Goal: Transaction & Acquisition: Purchase product/service

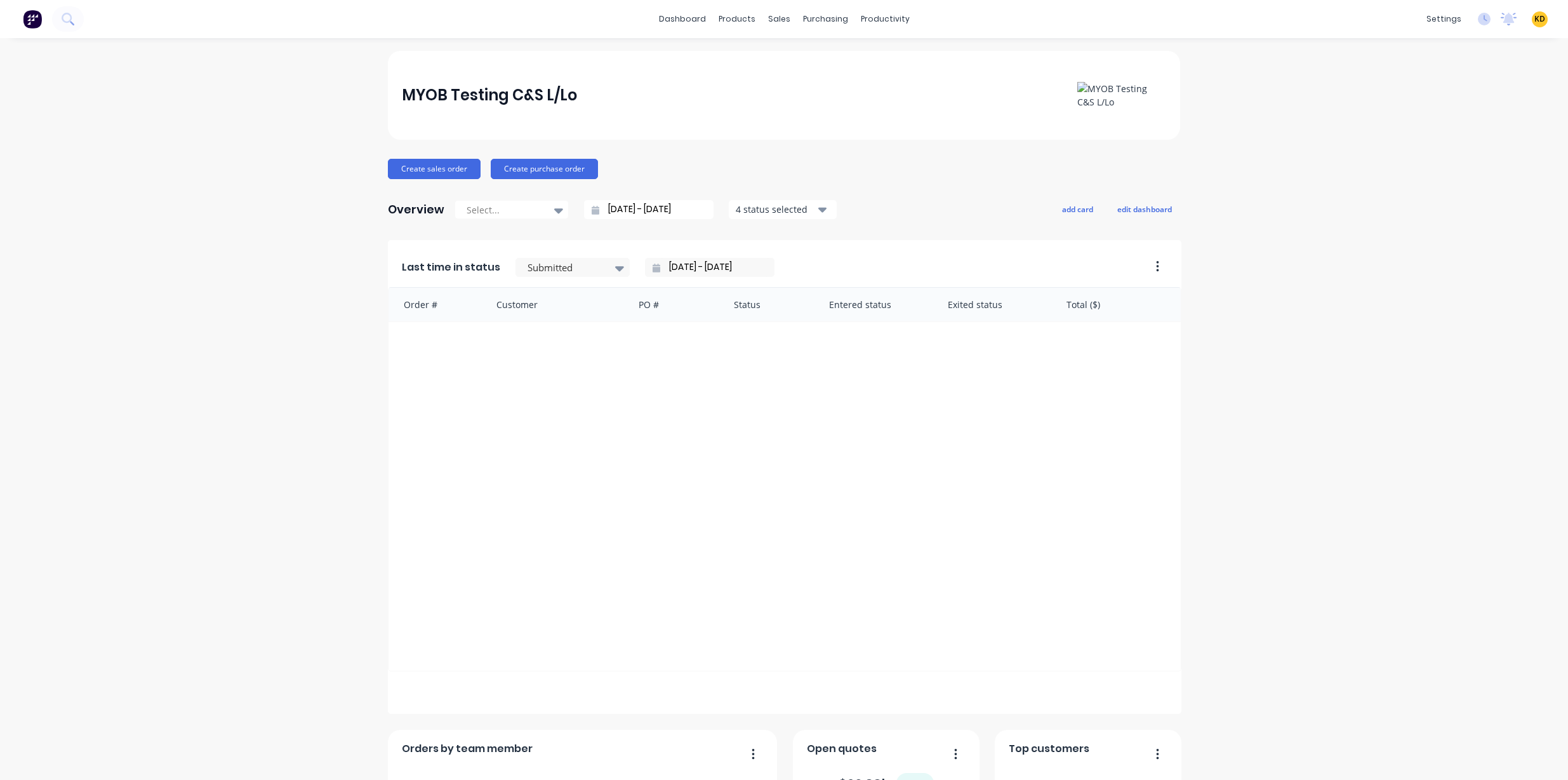
click at [139, 143] on div "MYOB Testing C&S L/Lo Create sales order Create purchase order Overview Select.…" at bounding box center [784, 545] width 1568 height 989
click at [812, 65] on div "Sales Orders" at bounding box center [821, 61] width 52 height 12
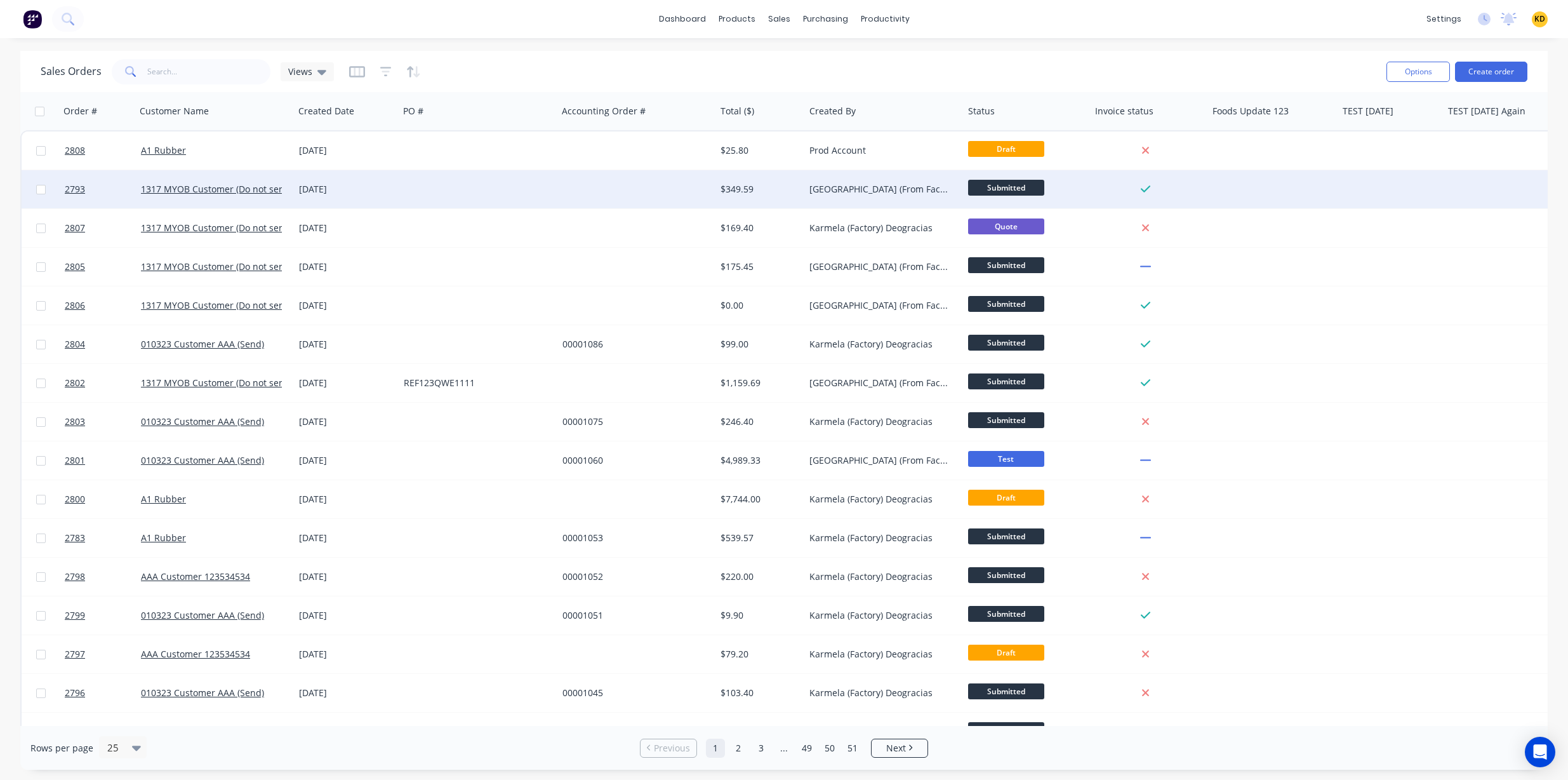
click at [797, 178] on div "$349.59" at bounding box center [760, 189] width 89 height 38
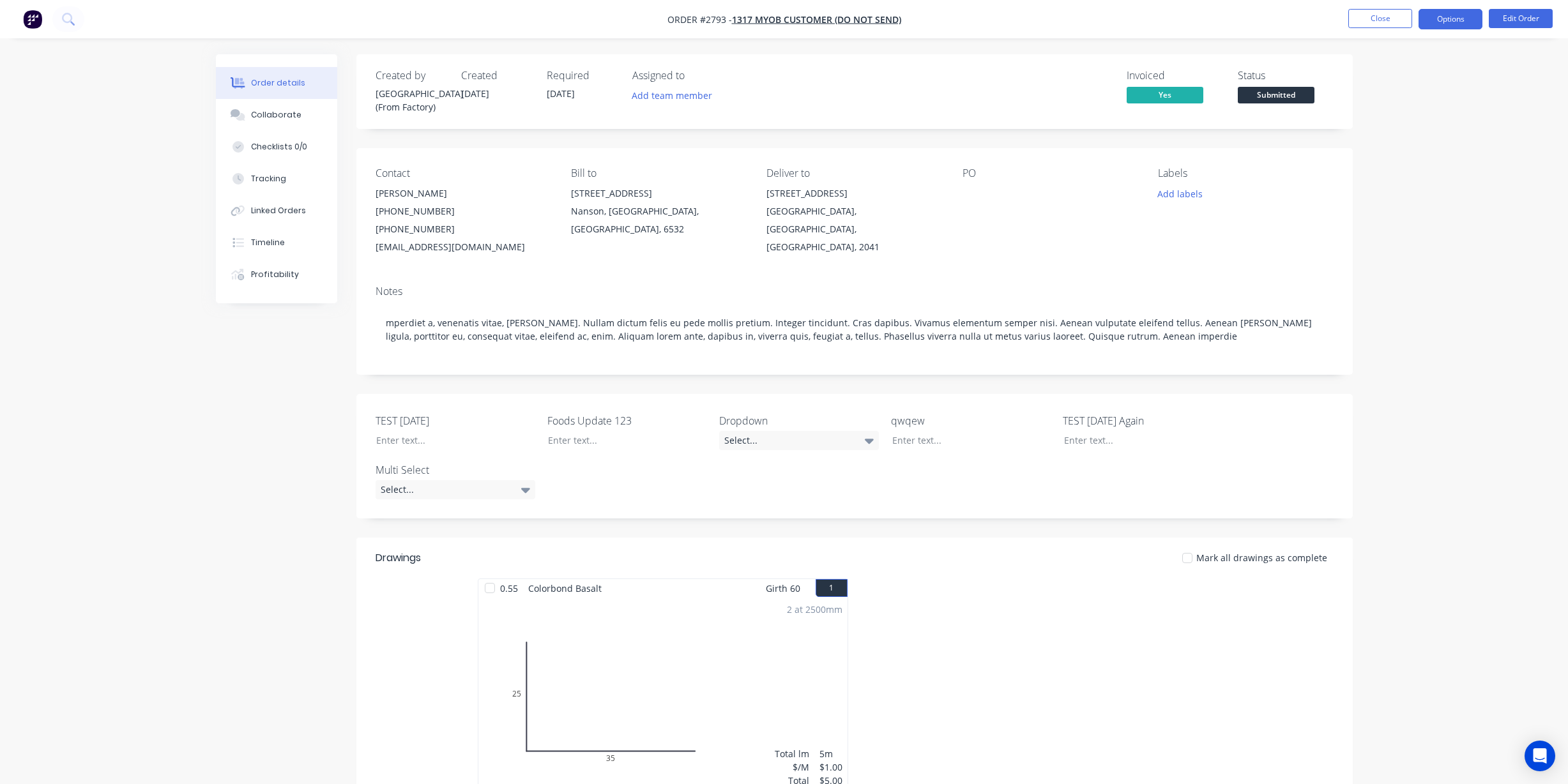
click at [1462, 20] on button "Options" at bounding box center [1450, 19] width 64 height 20
click at [1385, 308] on div "Duplicate" at bounding box center [1412, 307] width 118 height 18
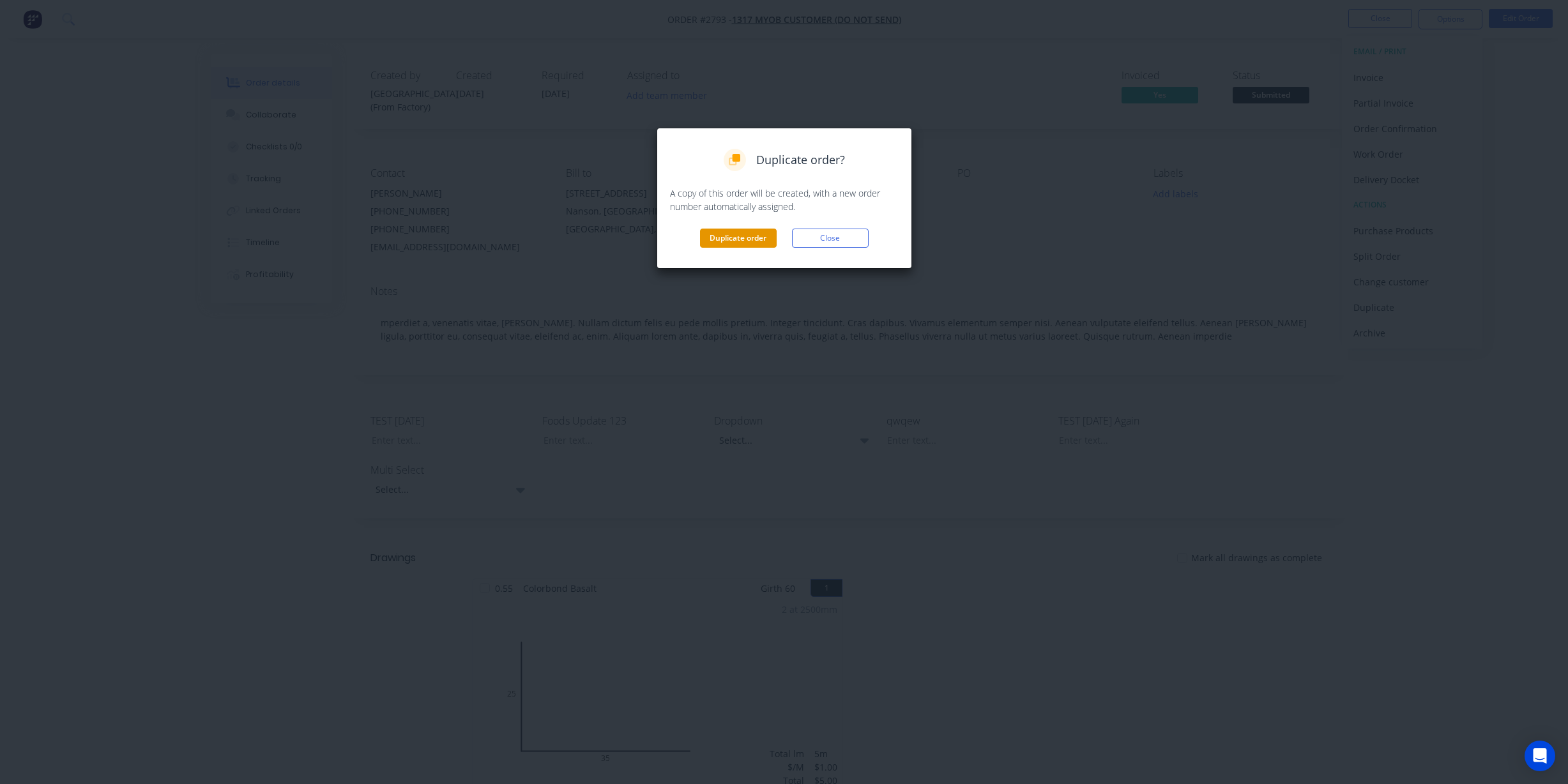
click at [755, 243] on button "Duplicate order" at bounding box center [739, 238] width 77 height 19
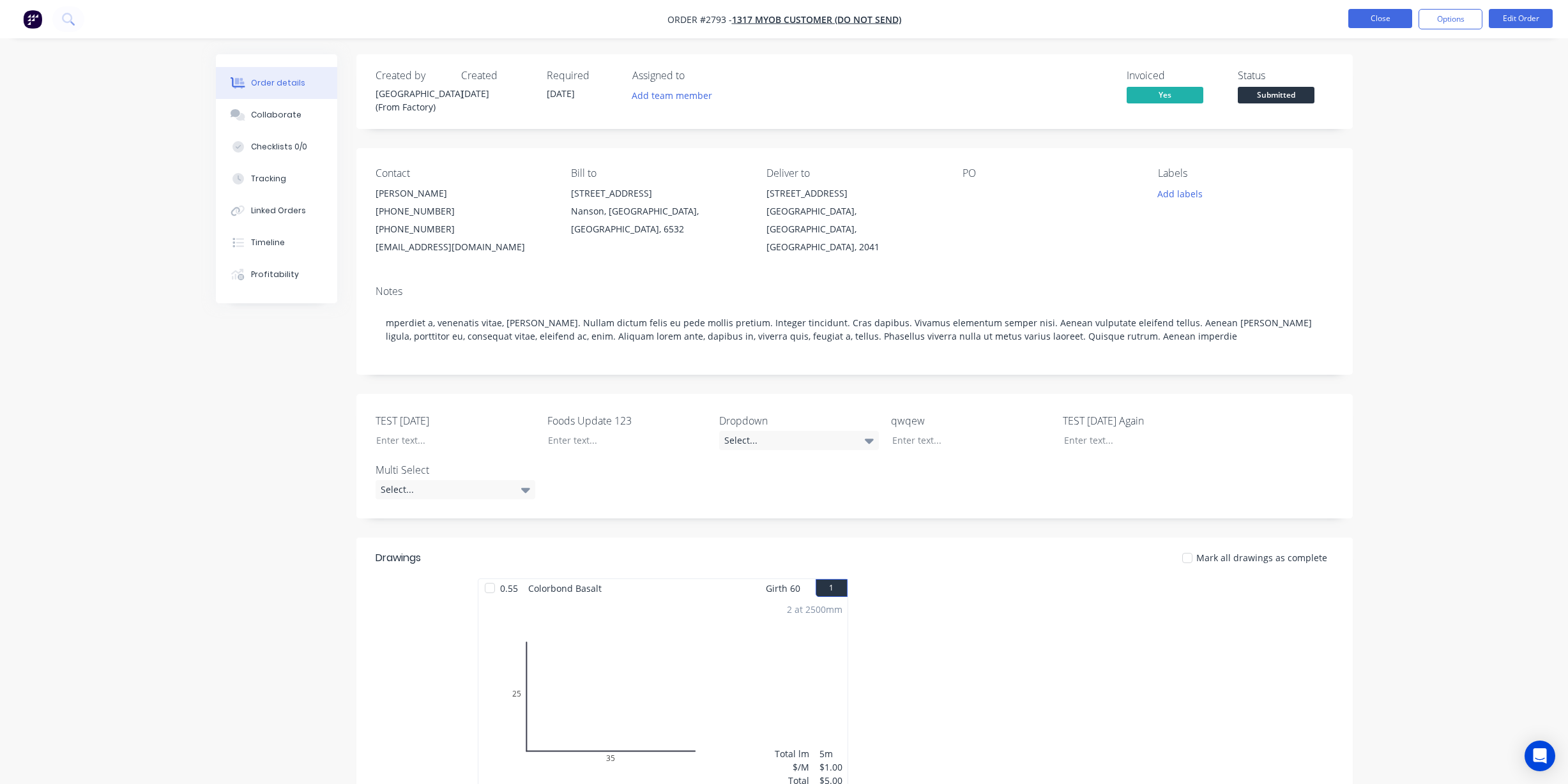
click at [1387, 25] on button "Close" at bounding box center [1381, 18] width 64 height 19
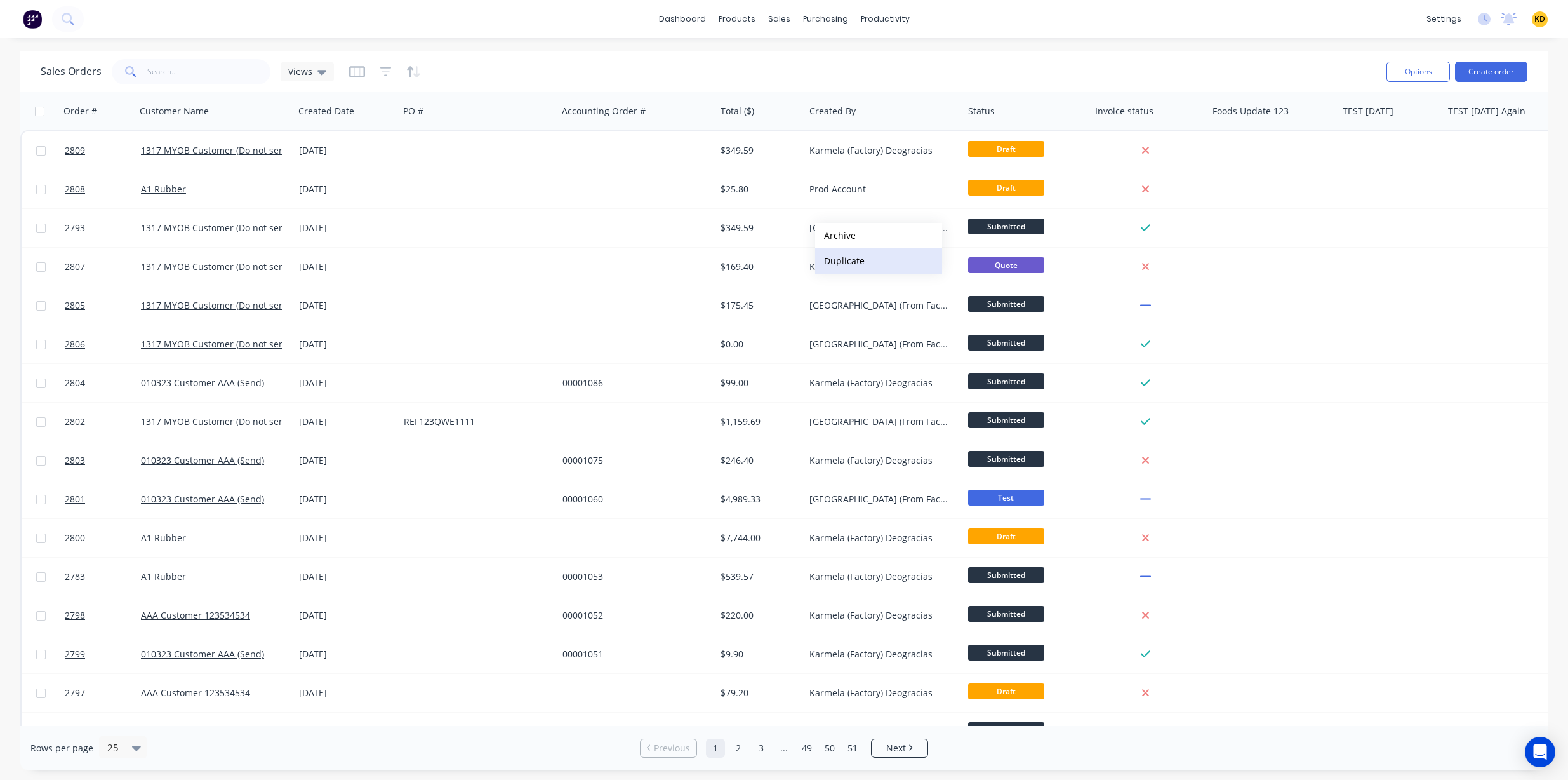
click at [847, 262] on button "Duplicate" at bounding box center [879, 261] width 127 height 25
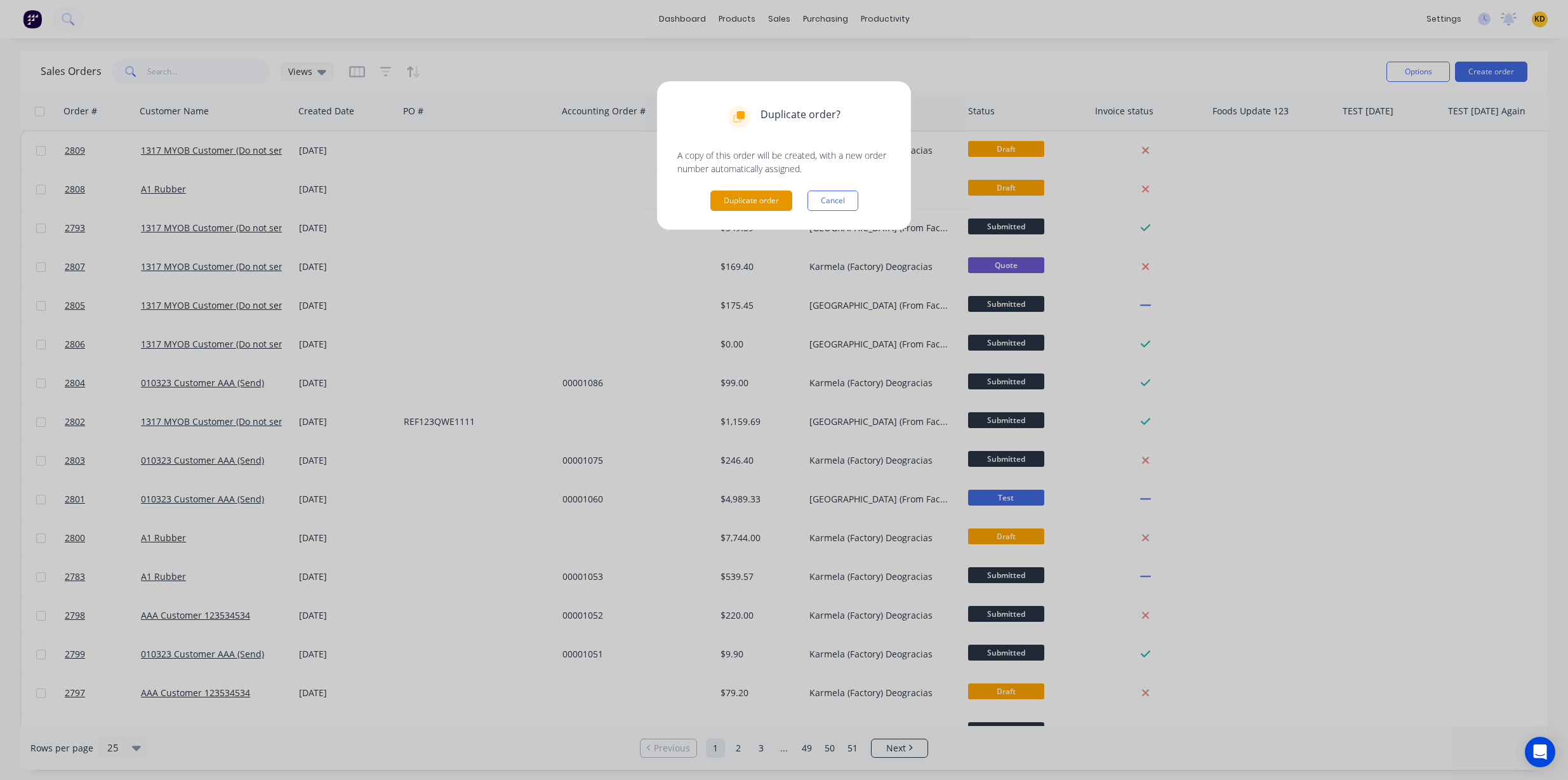
click at [744, 201] on button "Duplicate order" at bounding box center [752, 201] width 82 height 20
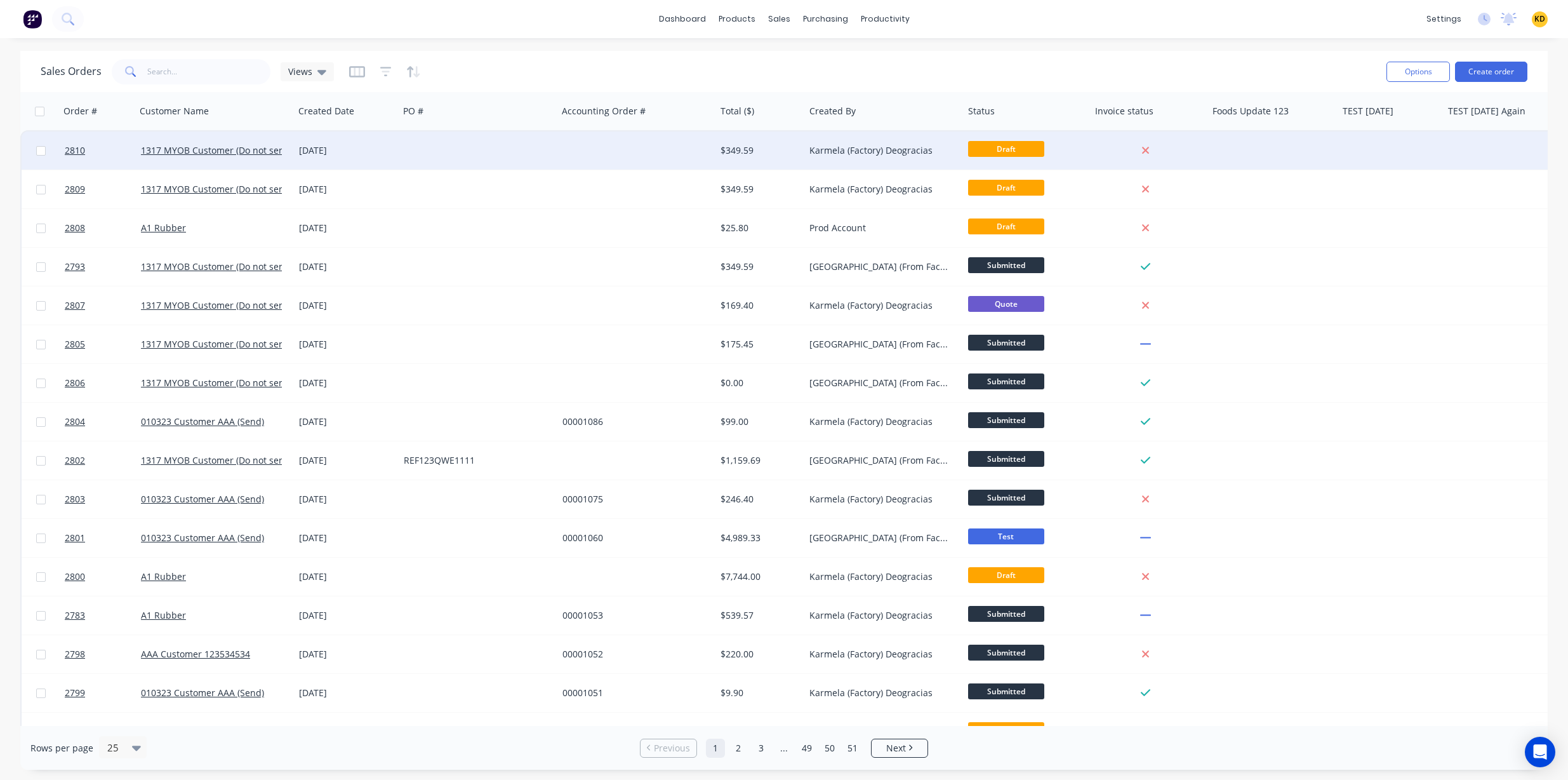
click at [645, 148] on div at bounding box center [636, 151] width 159 height 38
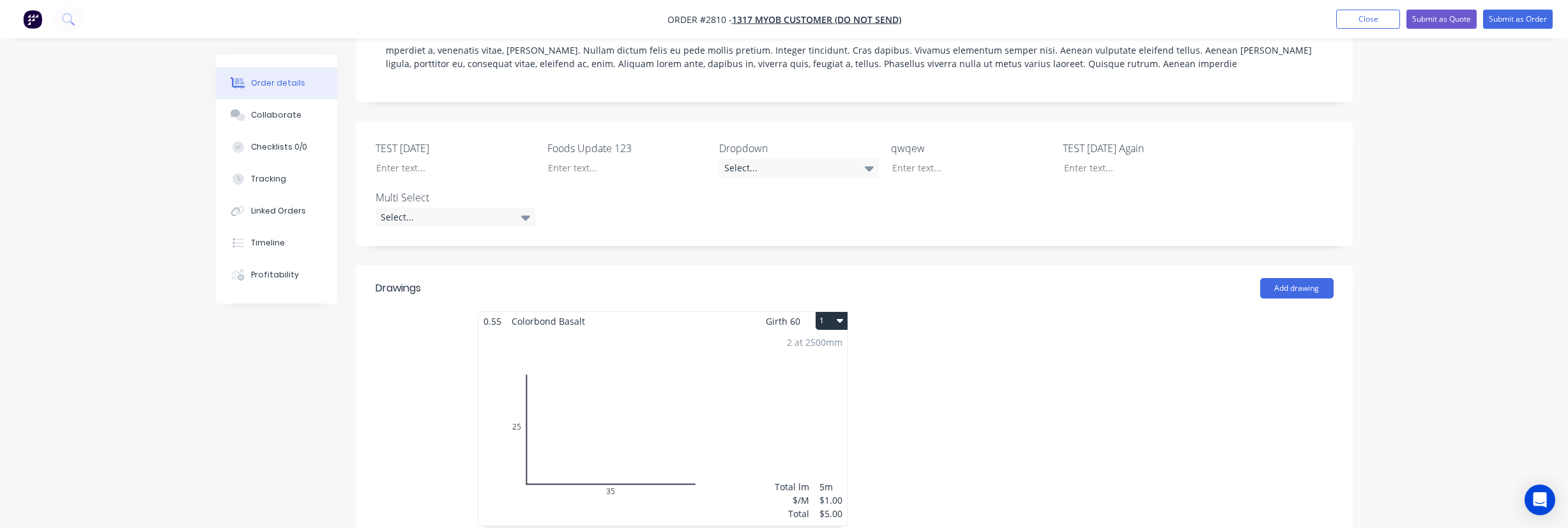
scroll to position [460, 0]
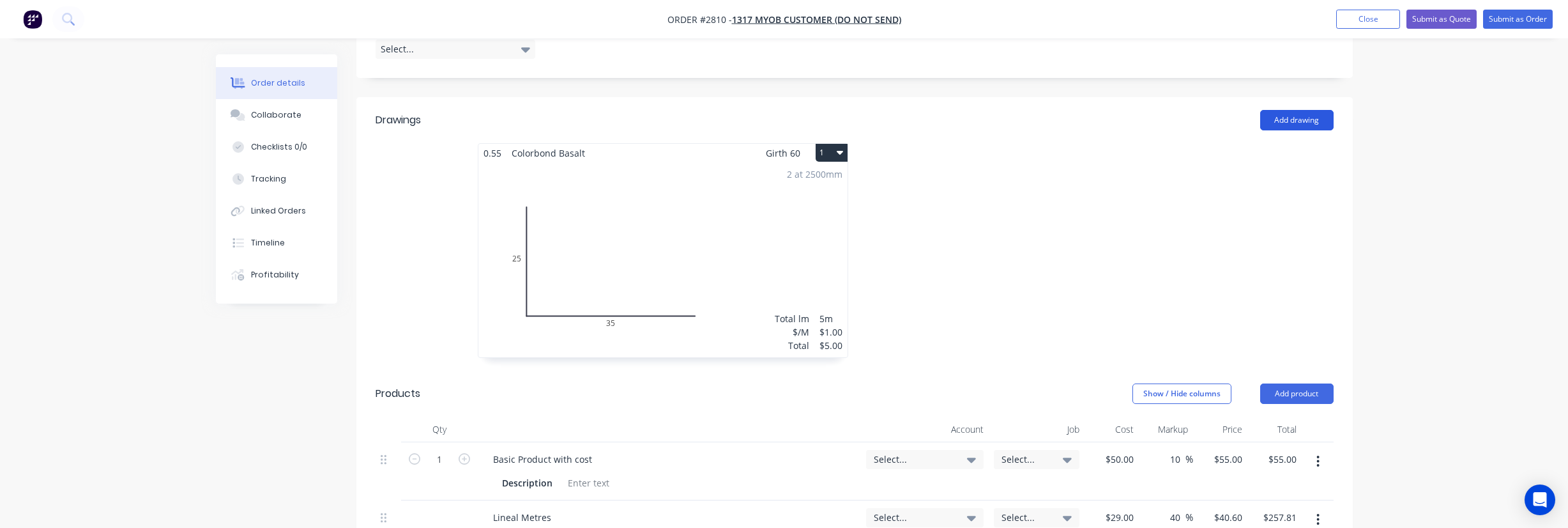
click at [1283, 110] on button "Add drawing" at bounding box center [1296, 120] width 73 height 20
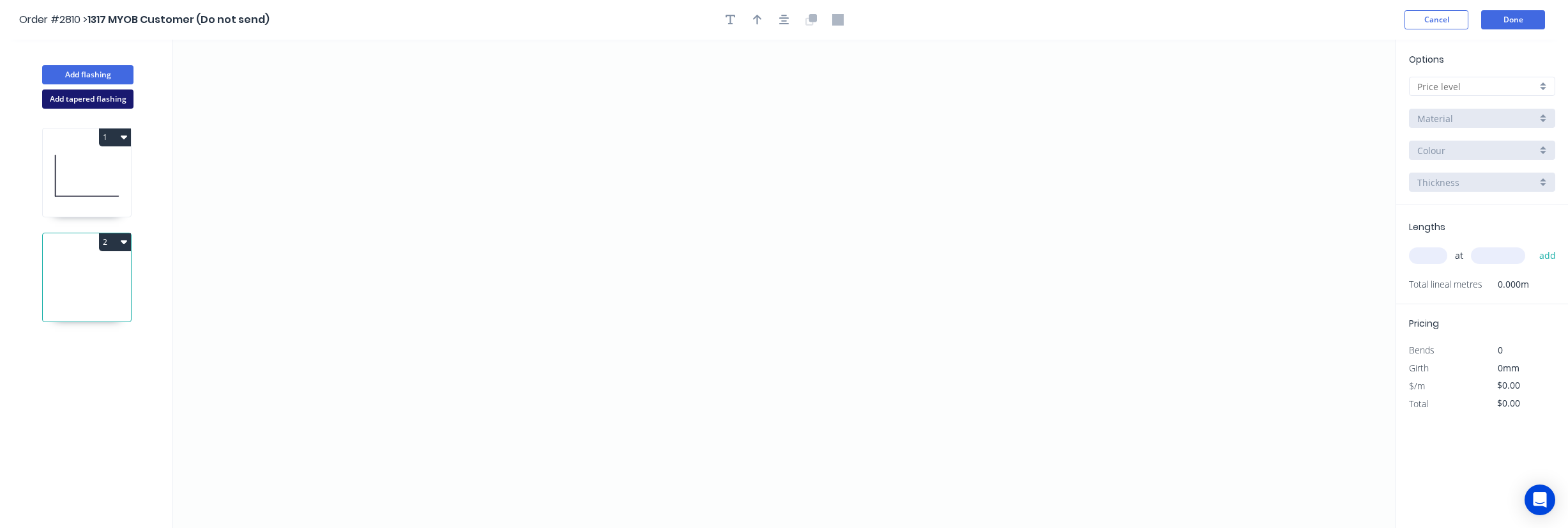
click at [93, 102] on button "Add tapered flashing" at bounding box center [88, 99] width 91 height 19
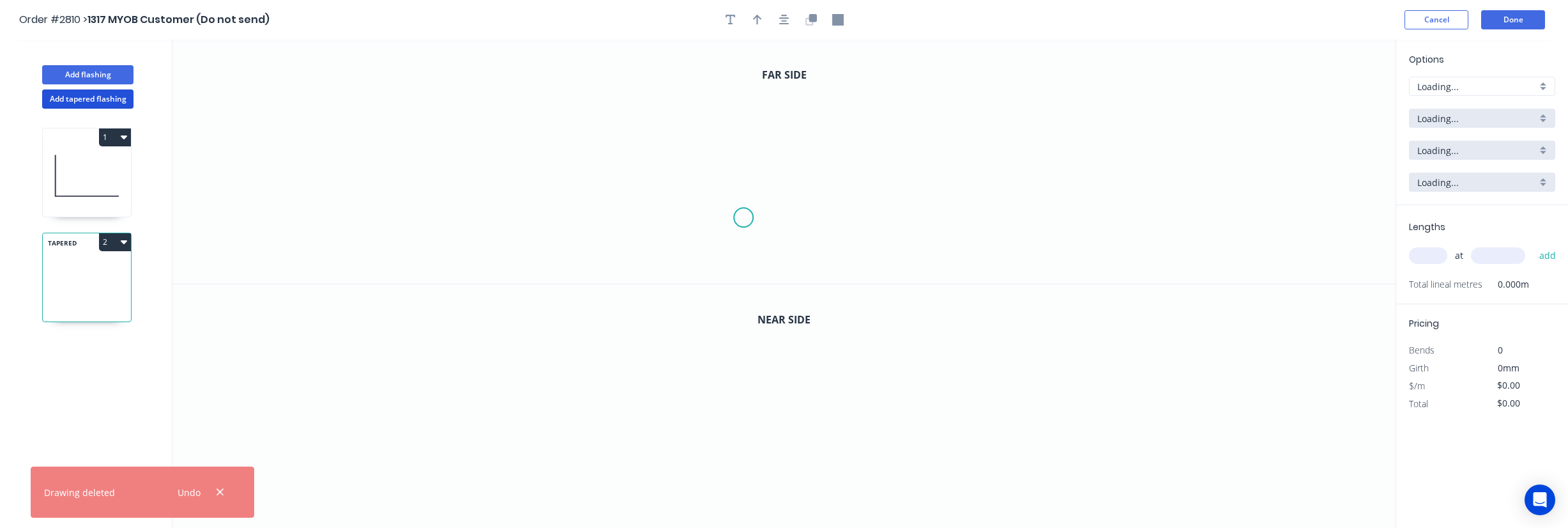
click at [743, 218] on icon "0" at bounding box center [784, 161] width 1223 height 244
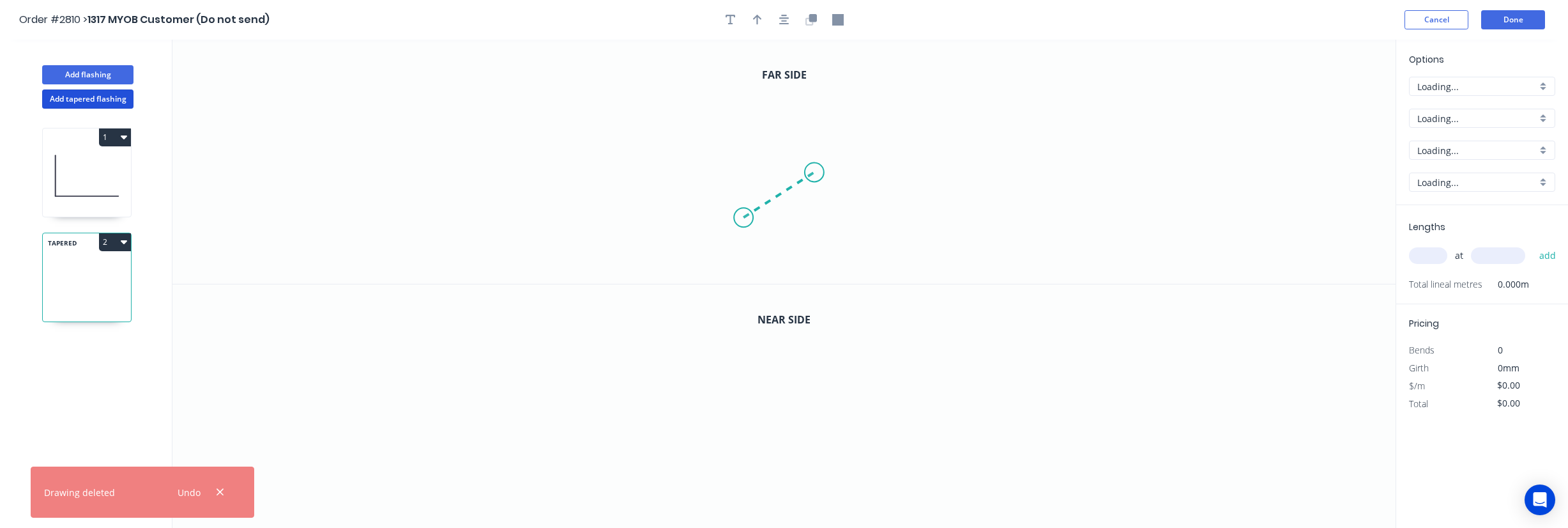
click at [815, 173] on icon "0" at bounding box center [784, 161] width 1223 height 244
click at [821, 457] on icon "0" at bounding box center [784, 407] width 1223 height 245
drag, startPoint x: 821, startPoint y: 457, endPoint x: 683, endPoint y: 415, distance: 144.2
click at [683, 415] on icon at bounding box center [752, 436] width 137 height 43
click at [747, 450] on tspan "?" at bounding box center [746, 447] width 6 height 21
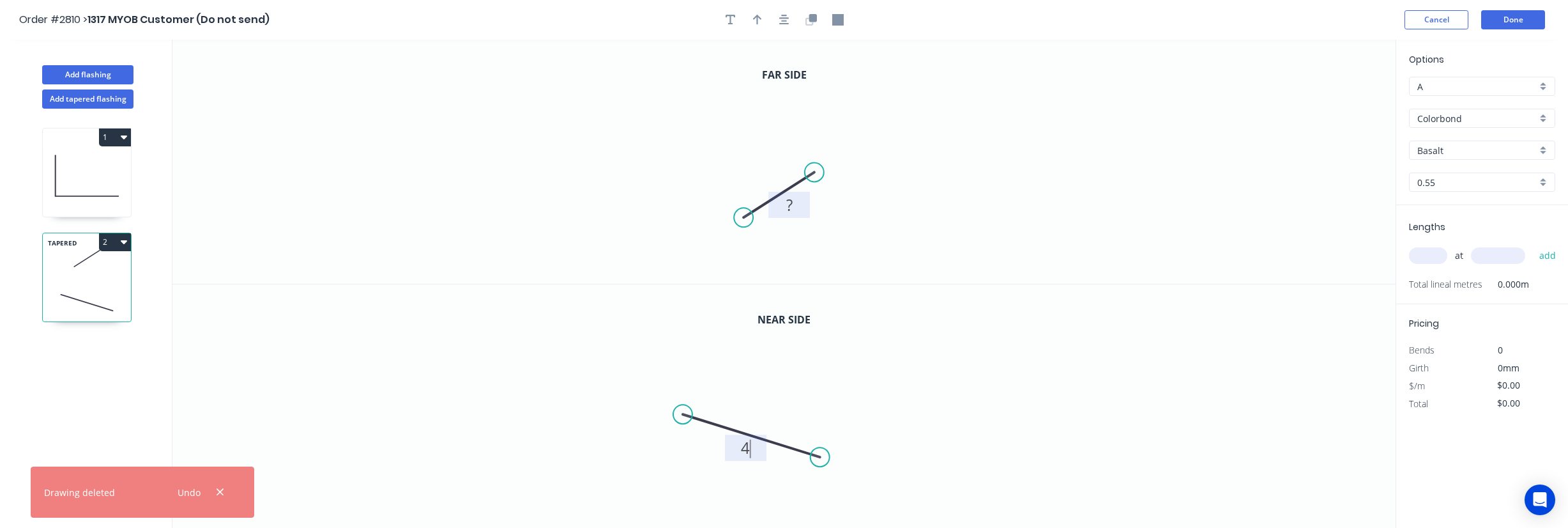
click at [786, 211] on tspan "?" at bounding box center [789, 204] width 6 height 21
type input "$12.00"
click at [1042, 152] on icon "0 3" at bounding box center [784, 161] width 1223 height 244
click at [1433, 255] on input "text" at bounding box center [1428, 255] width 38 height 16
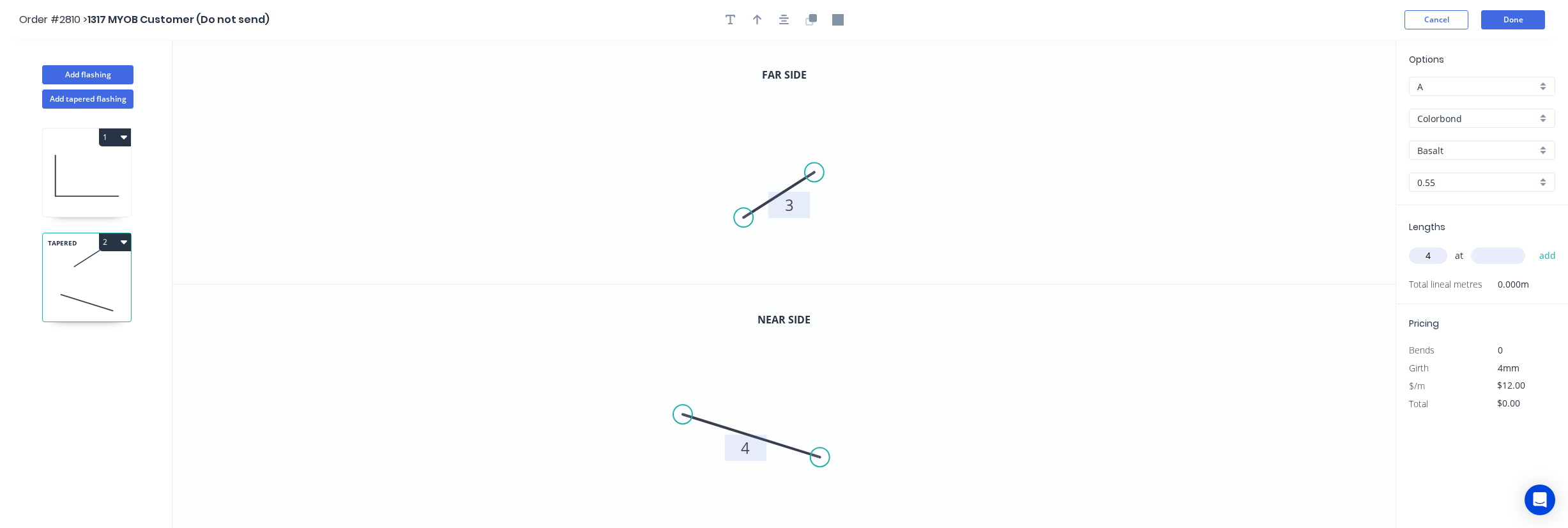
type input "4"
click at [1509, 256] on input "text" at bounding box center [1498, 255] width 54 height 16
type input "1000"
click at [1533, 245] on button "add" at bounding box center [1548, 256] width 30 height 22
type input "$48.00"
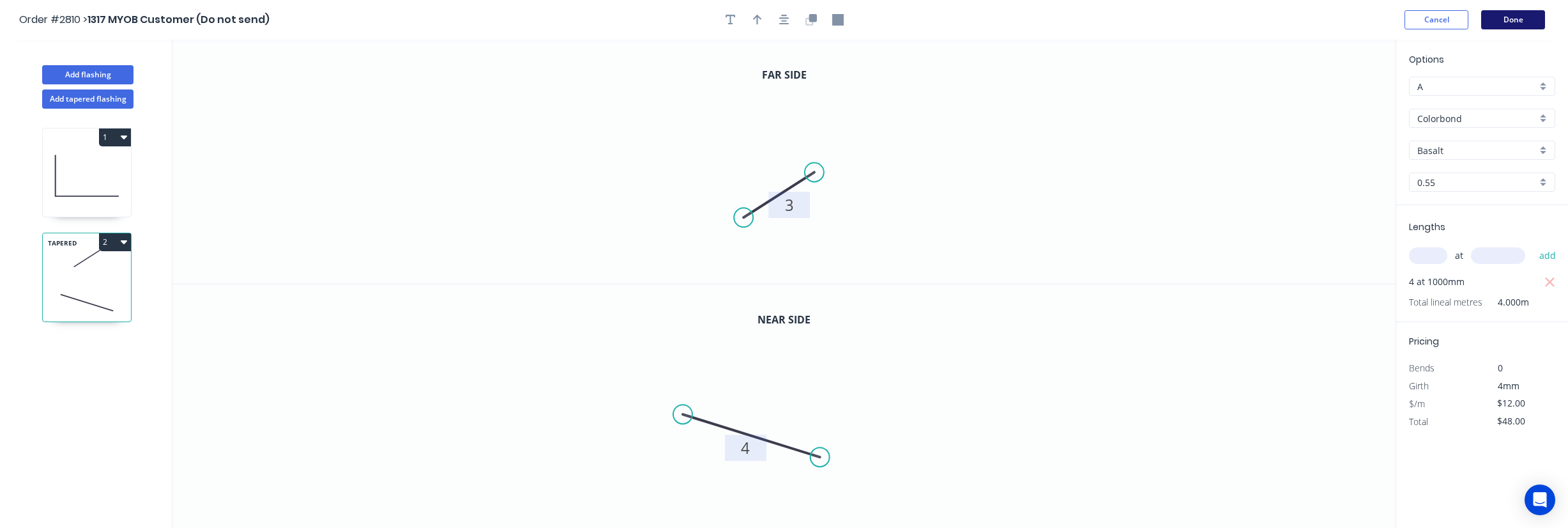
click at [1509, 26] on button "Done" at bounding box center [1513, 19] width 64 height 19
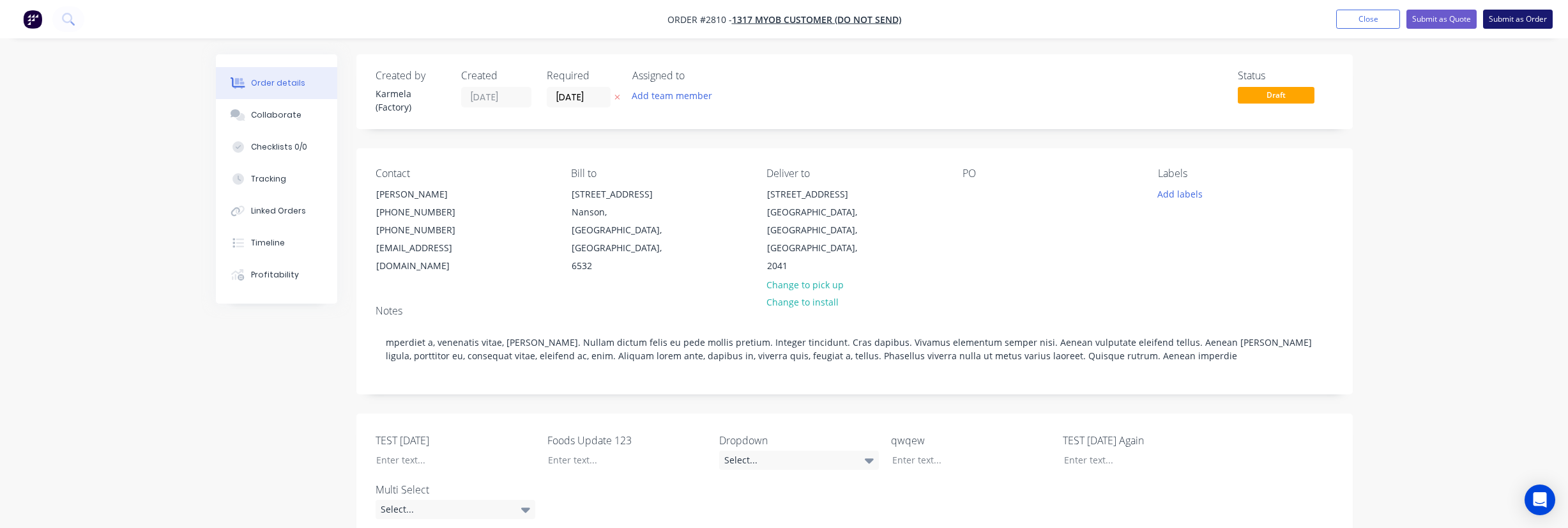
click at [1497, 15] on button "Submit as Order" at bounding box center [1518, 18] width 69 height 19
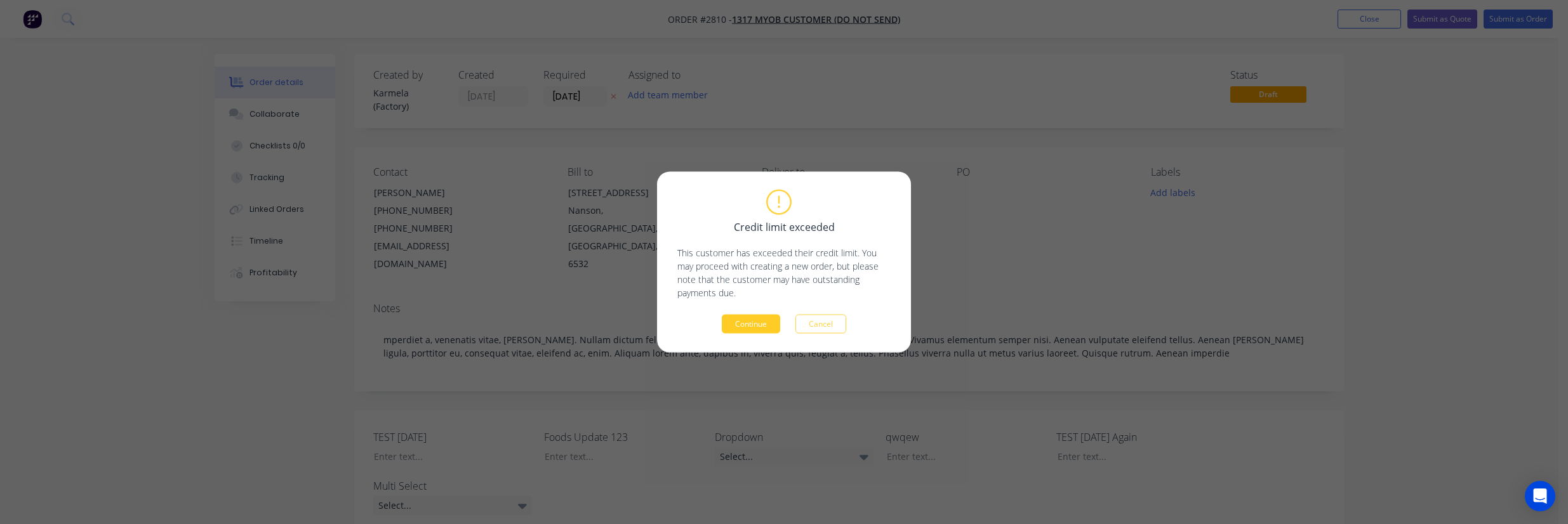
click at [742, 325] on button "Continue" at bounding box center [751, 323] width 58 height 19
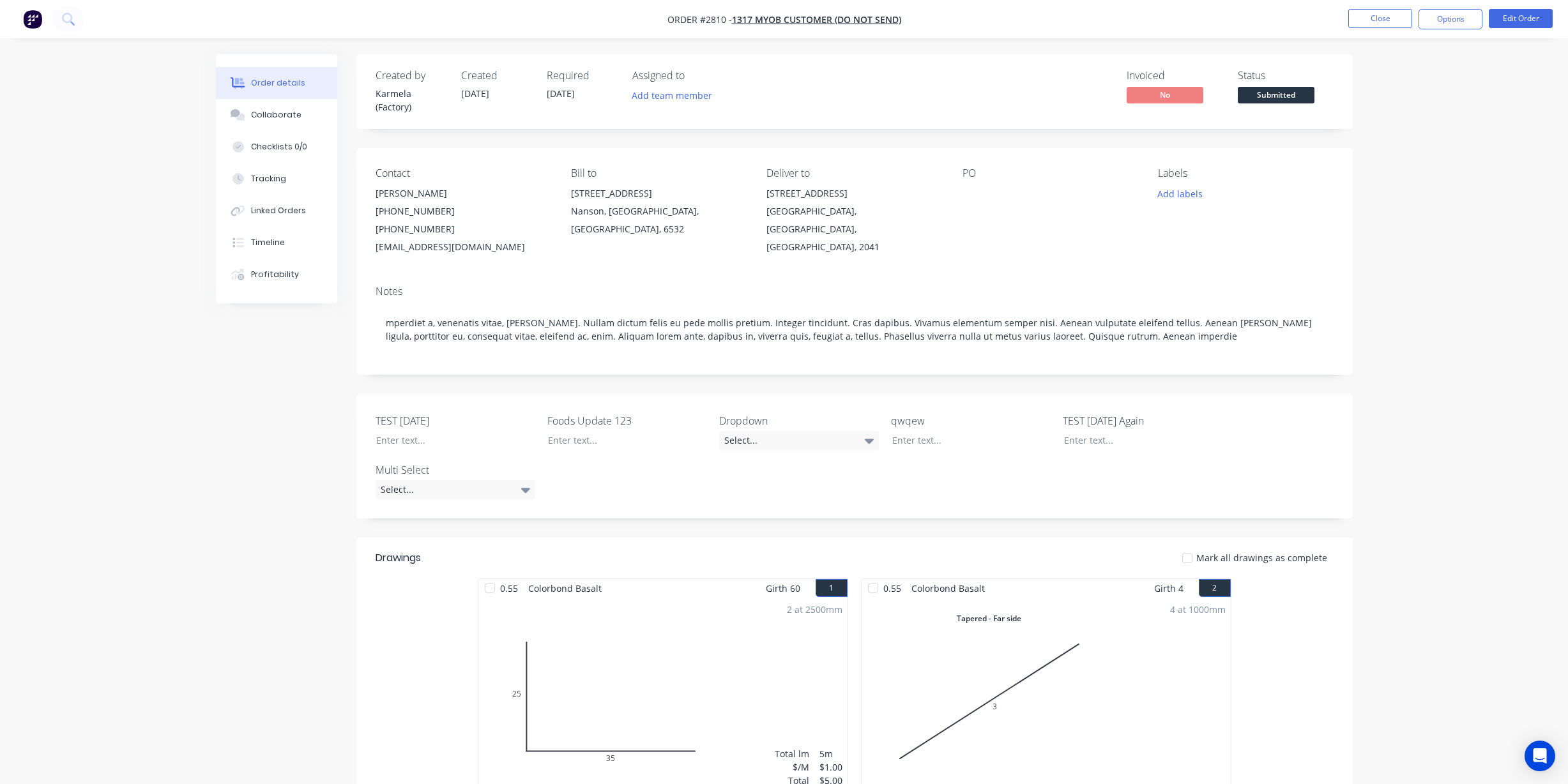
click at [1455, 390] on div "Order details Collaborate Checklists 0/0 Tracking Linked Orders Timeline Profit…" at bounding box center [784, 764] width 1568 height 1529
click at [1393, 382] on div "Order details Collaborate Checklists 0/0 Tracking Linked Orders Timeline Profit…" at bounding box center [784, 764] width 1568 height 1529
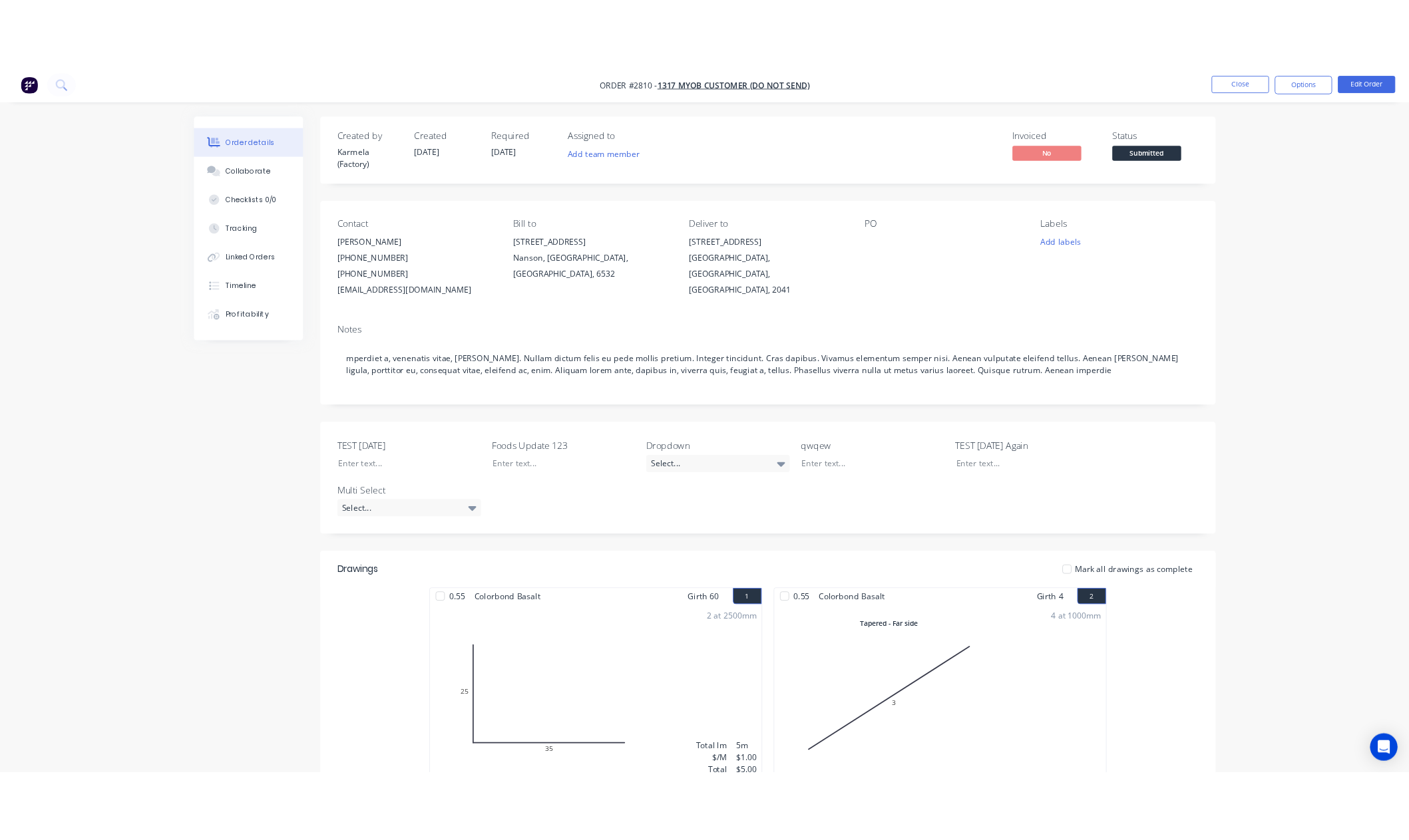
scroll to position [120, 0]
